Goal: Task Accomplishment & Management: Manage account settings

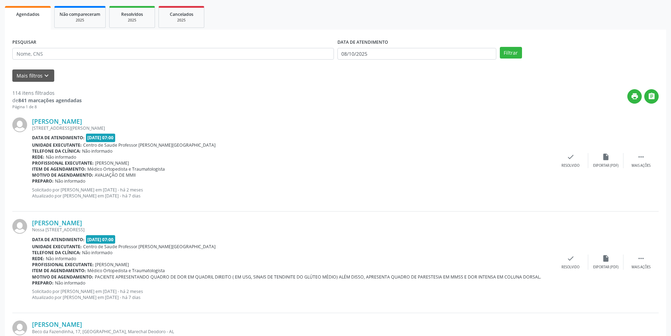
scroll to position [141, 0]
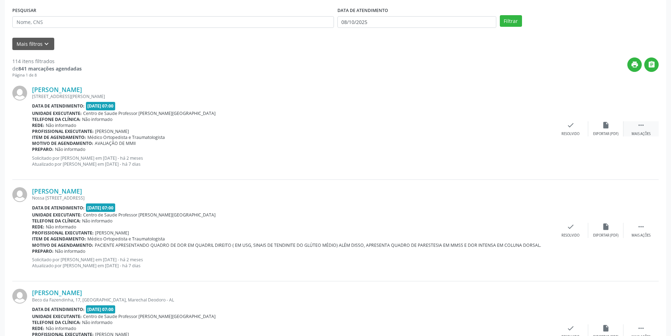
click at [643, 131] on div "Mais ações" at bounding box center [640, 133] width 19 height 5
click at [601, 134] on div "Não compareceu" at bounding box center [606, 133] width 30 height 5
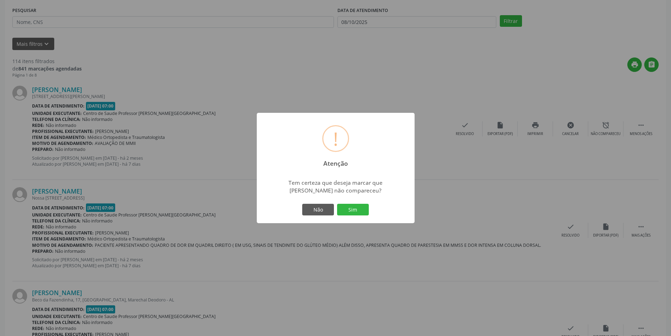
drag, startPoint x: 353, startPoint y: 213, endPoint x: 345, endPoint y: 212, distance: 8.6
click at [355, 213] on button "Sim" at bounding box center [353, 210] width 32 height 12
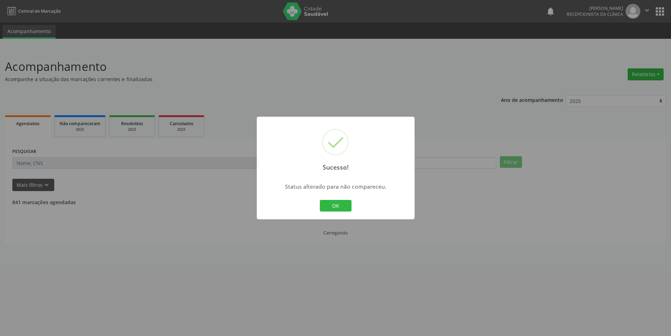
scroll to position [0, 0]
click at [341, 200] on button "OK" at bounding box center [338, 206] width 32 height 12
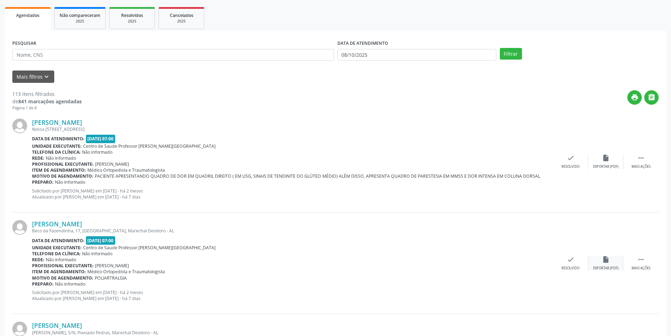
scroll to position [141, 0]
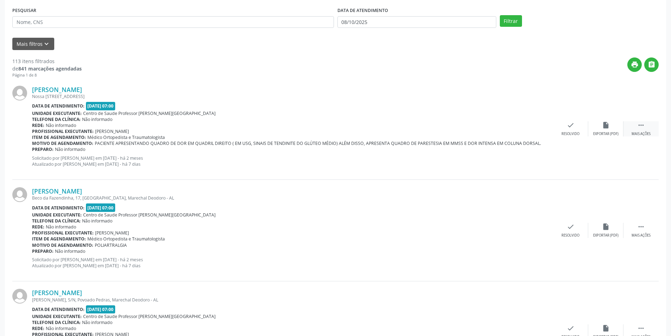
click at [644, 127] on icon "" at bounding box center [641, 125] width 8 height 8
click at [616, 133] on div "Não compareceu" at bounding box center [606, 133] width 30 height 5
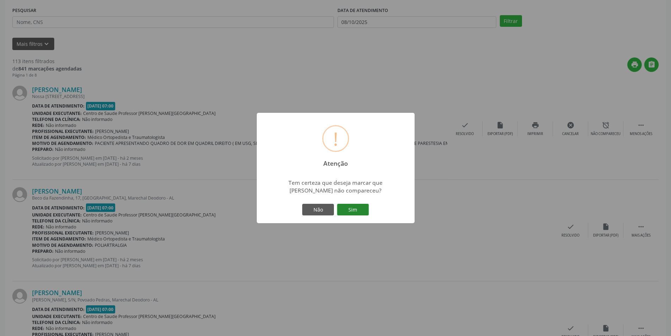
click at [349, 208] on button "Sim" at bounding box center [353, 210] width 32 height 12
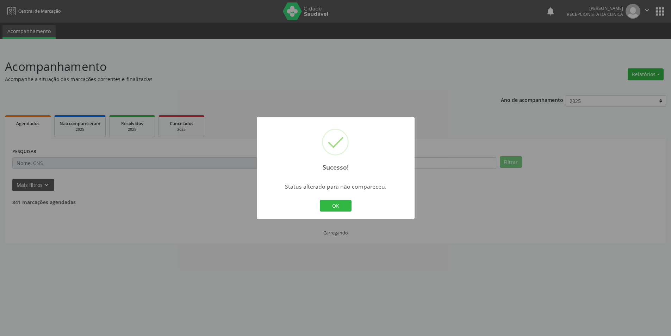
scroll to position [0, 0]
click at [334, 200] on button "OK" at bounding box center [338, 206] width 32 height 12
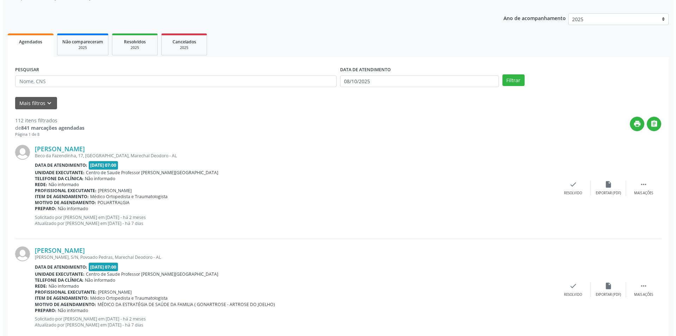
scroll to position [106, 0]
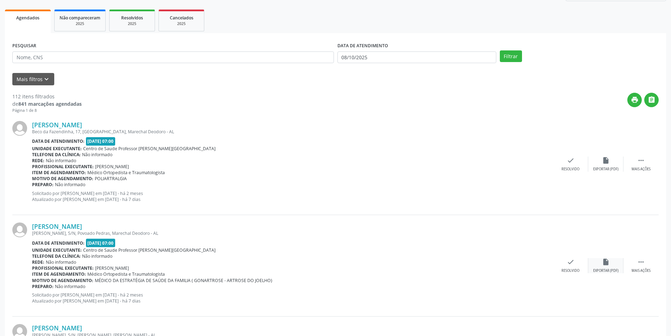
click at [611, 267] on div "insert_drive_file Exportar (PDF)" at bounding box center [605, 265] width 35 height 15
click at [559, 274] on div "[PERSON_NAME] [PERSON_NAME], S/N, Povoado Pedras, Marechal Deodoro - AL Data de…" at bounding box center [335, 265] width 646 height 101
click at [565, 268] on div "Resolvido" at bounding box center [570, 270] width 18 height 5
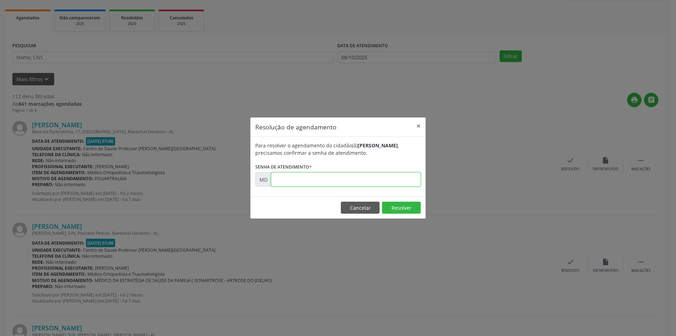
paste input "00000911"
type input "00000911"
click at [395, 208] on button "Resolver" at bounding box center [401, 207] width 39 height 12
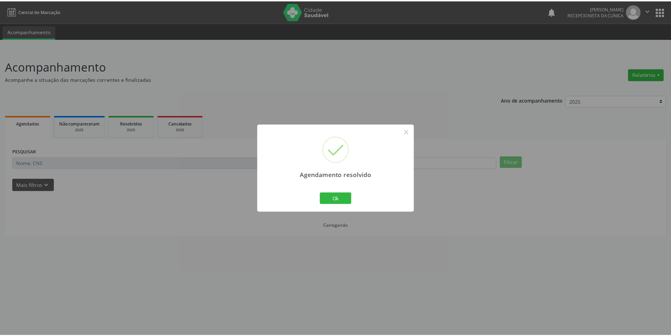
scroll to position [0, 0]
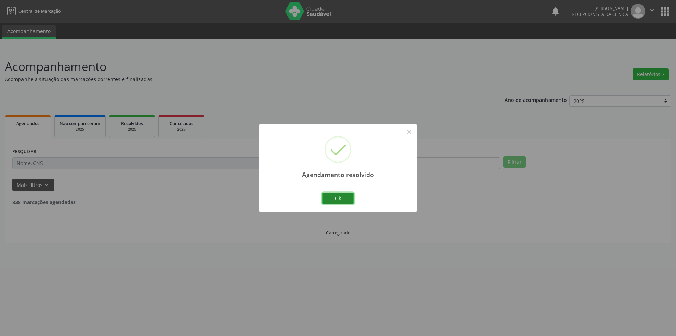
click at [346, 199] on button "Ok" at bounding box center [338, 198] width 32 height 12
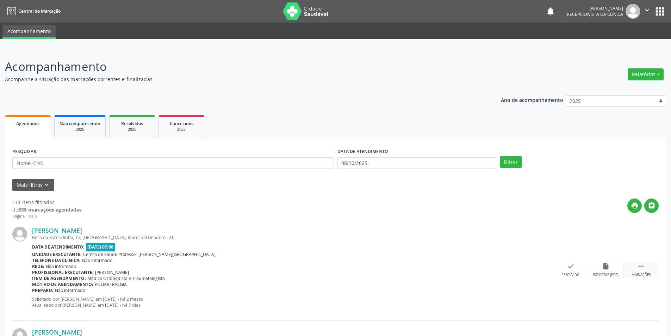
click at [635, 268] on div " Mais ações" at bounding box center [640, 269] width 35 height 15
click at [599, 265] on div "alarm_off Não compareceu" at bounding box center [605, 269] width 35 height 15
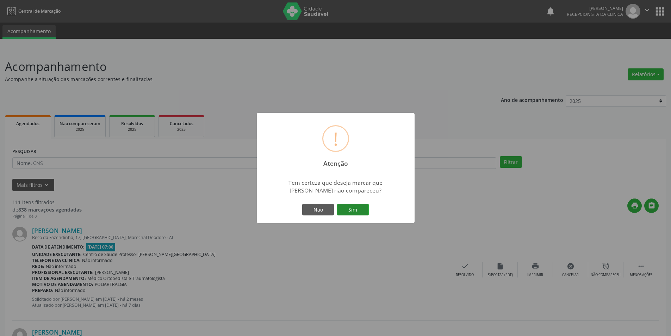
click at [355, 206] on button "Sim" at bounding box center [353, 210] width 32 height 12
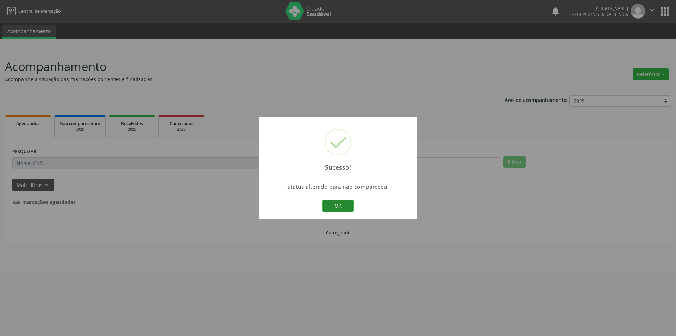
click at [348, 203] on button "OK" at bounding box center [338, 206] width 32 height 12
